Goal: Task Accomplishment & Management: Complete application form

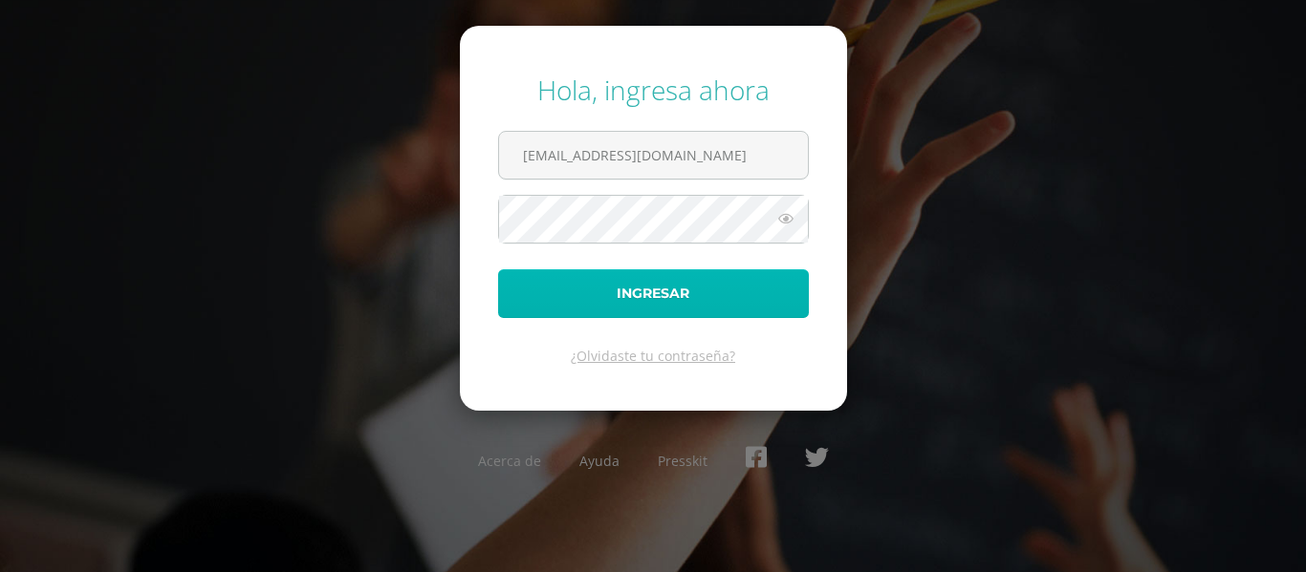
click at [531, 305] on button "Ingresar" at bounding box center [653, 294] width 311 height 49
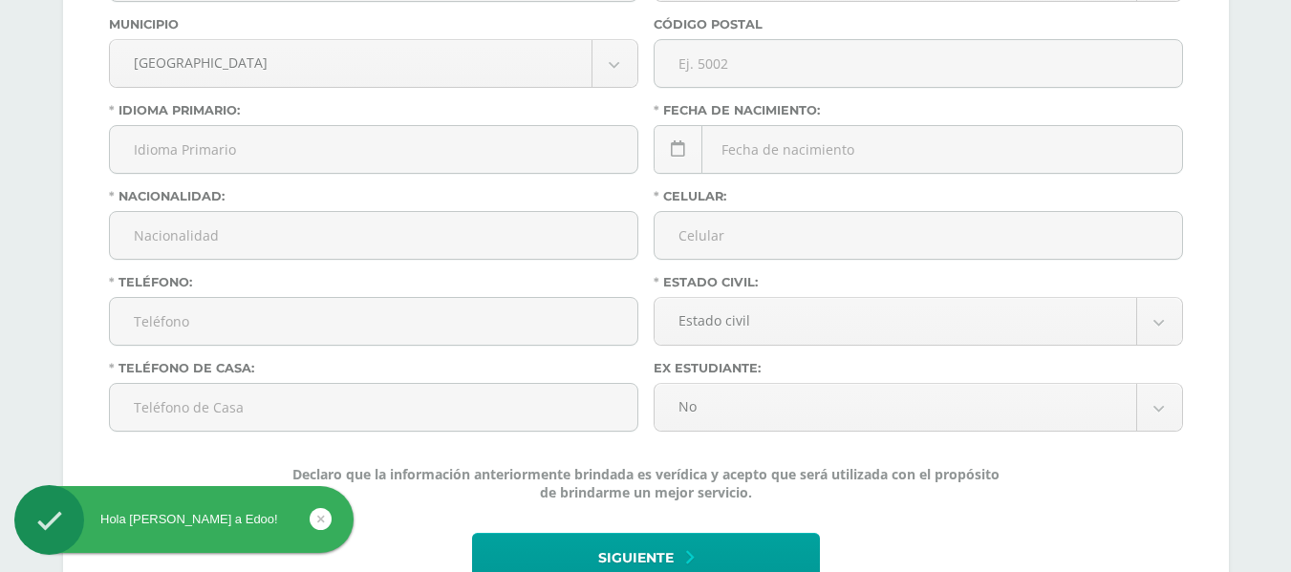
scroll to position [951, 0]
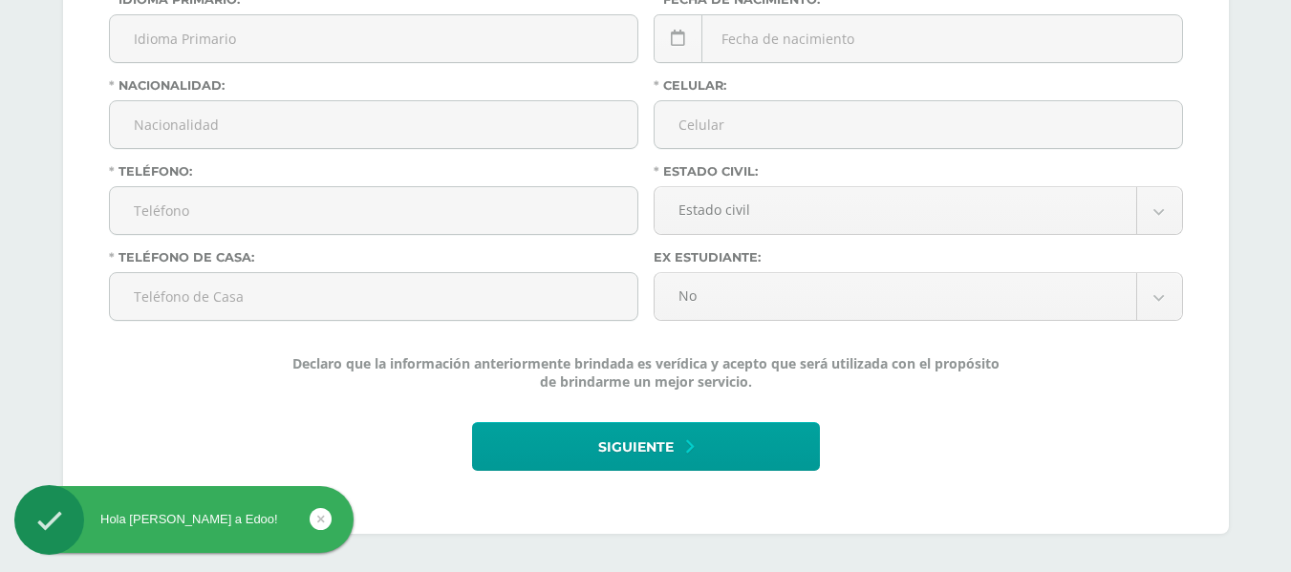
drag, startPoint x: 1305, startPoint y: 119, endPoint x: 1299, endPoint y: 617, distance: 498.9
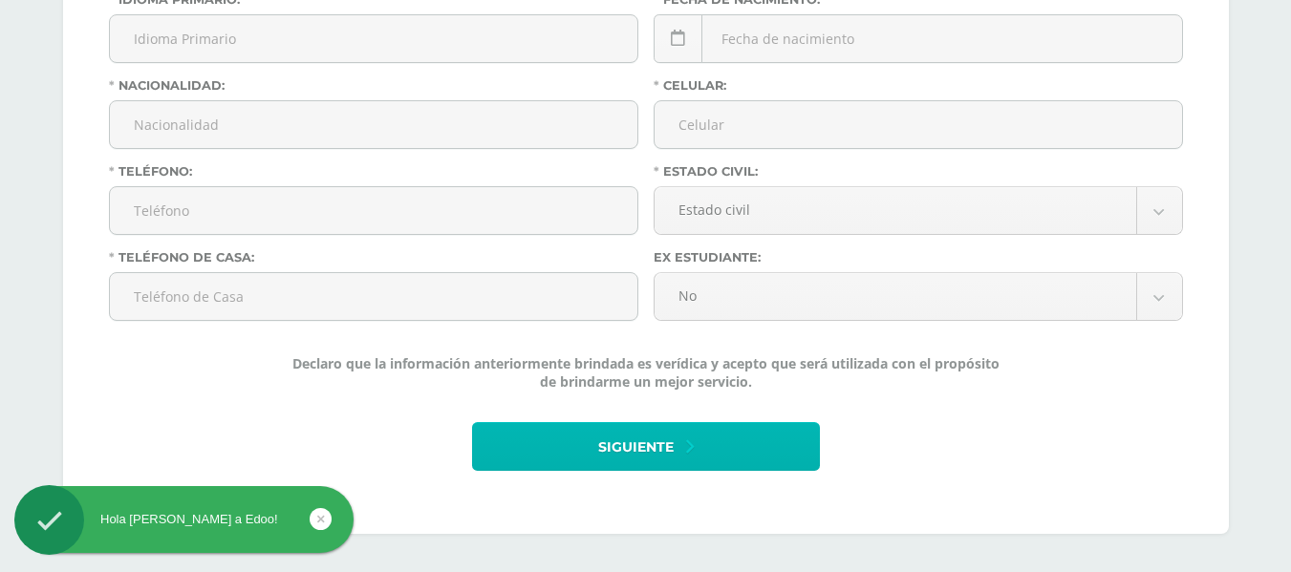
click at [529, 441] on button "Siguiente" at bounding box center [646, 446] width 348 height 49
